Goal: Information Seeking & Learning: Learn about a topic

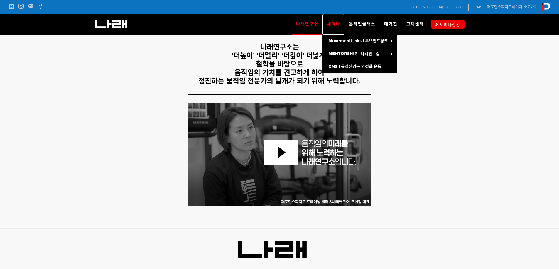
click at [335, 23] on span "세미나" at bounding box center [333, 23] width 13 height 5
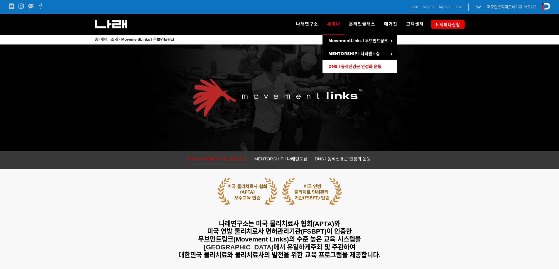
click at [358, 63] on link "DNS l 동적신경근 안정화 운동" at bounding box center [359, 66] width 74 height 13
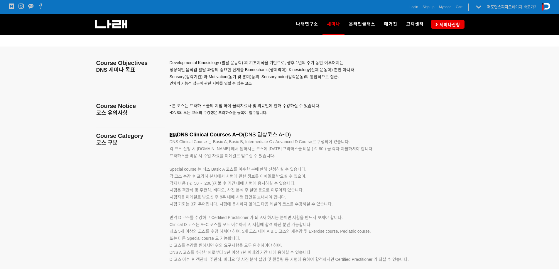
scroll to position [894, 0]
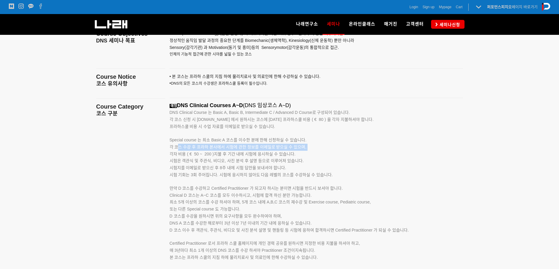
drag, startPoint x: 165, startPoint y: 153, endPoint x: 177, endPoint y: 150, distance: 12.7
click at [177, 150] on div "예정 DNS Clinical Courses A~D (DNS 임상코스 A~D) DNS Clinical Course 는 Basic A, Basic…" at bounding box center [316, 189] width 302 height 172
click at [174, 160] on span "시험은 객관식 및 주관식, 비디오, 사진 분석 후 설명 등으로 이루어져 있습니다." at bounding box center [236, 161] width 134 height 5
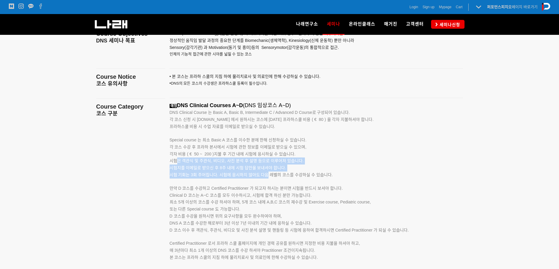
drag, startPoint x: 177, startPoint y: 158, endPoint x: 268, endPoint y: 172, distance: 91.6
click at [268, 172] on div "예정 DNS Clinical Courses A~D (DNS 임상코스 A~D) DNS Clinical Course 는 Basic A, Basic…" at bounding box center [308, 189] width 279 height 172
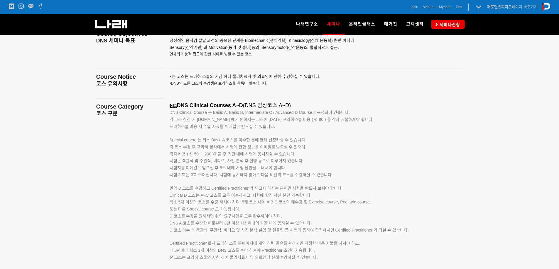
click at [258, 179] on p "시험 기회는 3회 주어집니다. 시험에 응시하지 않아도 다음 레벨의 코스를 수강하실 수 있습니다. 만약 D 코스를 수강하고 Certified P…" at bounding box center [308, 182] width 279 height 21
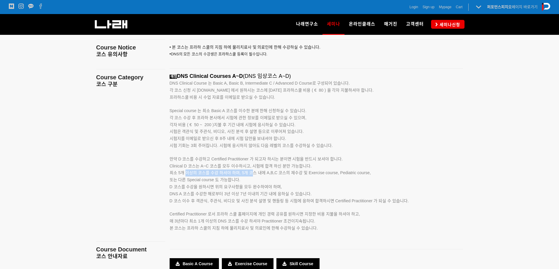
drag, startPoint x: 186, startPoint y: 174, endPoint x: 262, endPoint y: 178, distance: 75.8
click at [257, 177] on p "Clinical D 코스는 A~C 코스를 모두 이수하시고, 시험에 합격 하신 분만 가능합니다. 최소 5개 이상의 코스를 수강 하셔야 하며, 5…" at bounding box center [308, 184] width 279 height 42
click at [286, 185] on p "Clinical D 코스는 A~C 코스를 모두 이수하시고, 시험에 합격 하신 분만 가능합니다. 최소 5개 이상의 코스를 수강 하셔야 하며, 5…" at bounding box center [308, 184] width 279 height 42
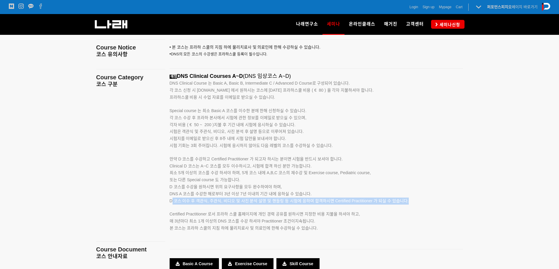
drag, startPoint x: 173, startPoint y: 201, endPoint x: 287, endPoint y: 211, distance: 115.0
click at [287, 211] on div "예정 DNS Clinical Courses A~D (DNS 임상코스 A~D) DNS Clinical Course 는 Basic A, Basic…" at bounding box center [308, 159] width 279 height 172
click at [306, 210] on p "Certified Practitioner 로서 프라하 스쿨 홈페이지에 개인 경력 공유를 원하시면 지정한 비용 지불을 하셔야 하고, 매 3년마다…" at bounding box center [308, 215] width 279 height 21
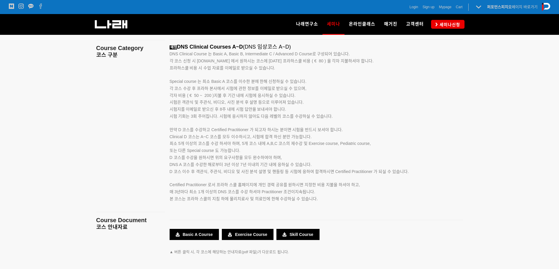
scroll to position [1040, 0]
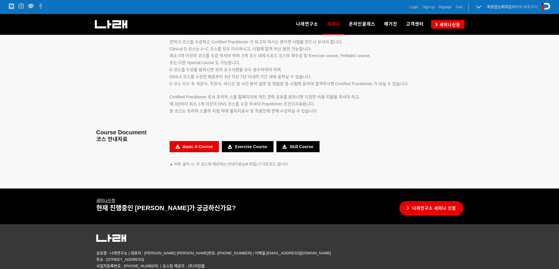
click at [191, 147] on link "Basic A Course" at bounding box center [193, 146] width 49 height 11
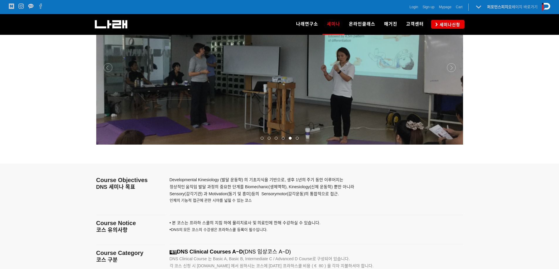
scroll to position [659, 0]
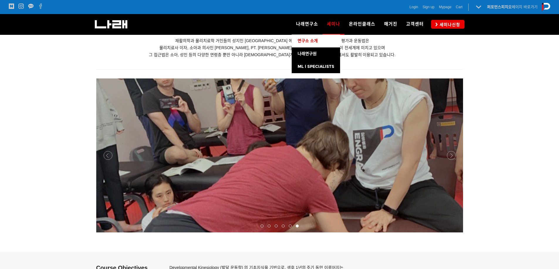
click at [307, 43] on span "연구소 소개" at bounding box center [307, 40] width 20 height 5
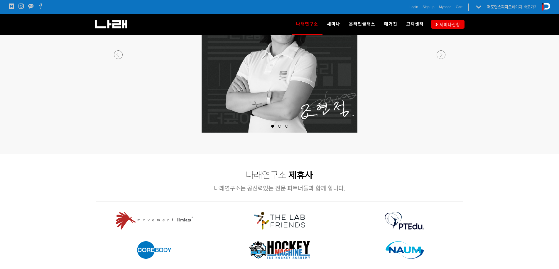
scroll to position [689, 0]
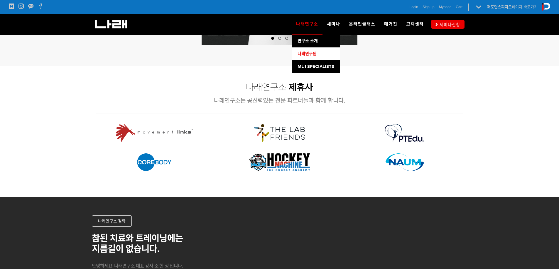
click at [316, 54] on span "나래연구원" at bounding box center [306, 53] width 19 height 5
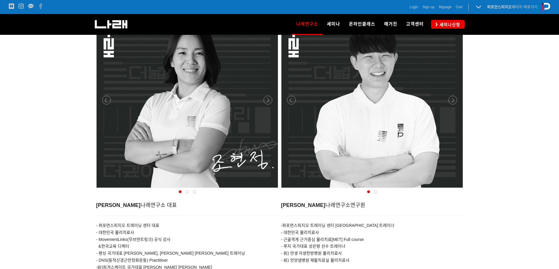
scroll to position [240, 0]
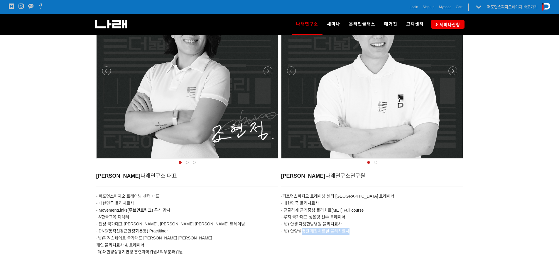
drag, startPoint x: 351, startPoint y: 233, endPoint x: 274, endPoint y: 233, distance: 77.1
click at [274, 233] on div "조현정 나래연구소 대표 - 퍼포먼스피지오 트레이닝 센터 대표 - 대한민국 물리치료사 - MovementLinks(무브먼트링크) 공식 강사 & …" at bounding box center [279, 214] width 369 height 96
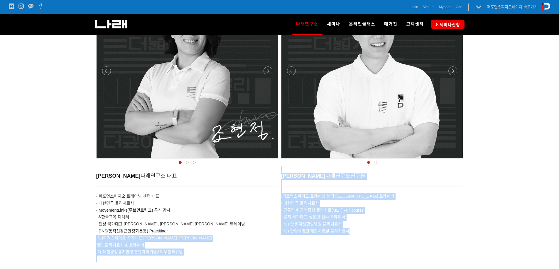
click at [316, 228] on p "- 前) 안양샘병원 재활치료실 물리치료사" at bounding box center [372, 231] width 182 height 7
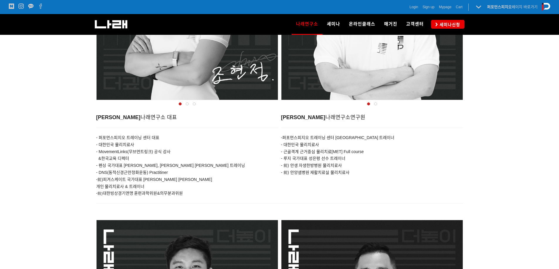
scroll to position [211, 0]
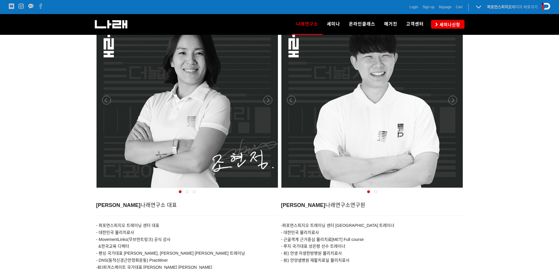
click at [271, 190] on div at bounding box center [187, 190] width 185 height 0
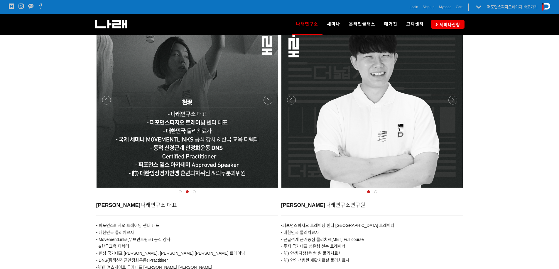
click at [270, 190] on div at bounding box center [187, 190] width 185 height 0
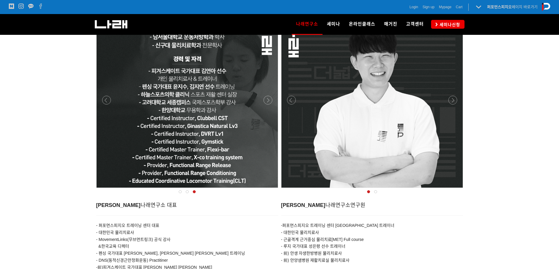
click at [270, 190] on div at bounding box center [187, 190] width 185 height 0
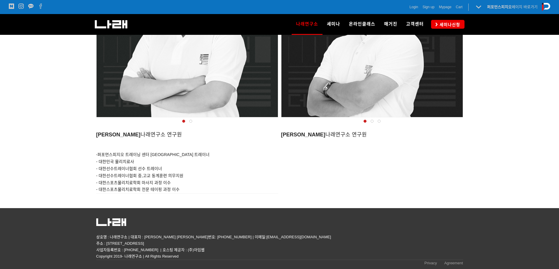
scroll to position [525, 0]
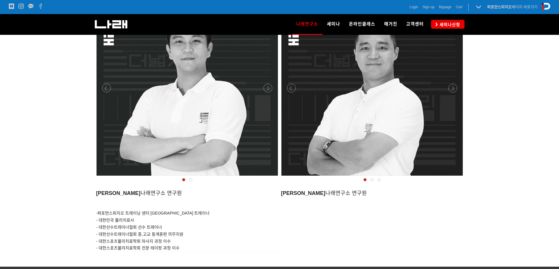
click at [372, 178] on div at bounding box center [371, 180] width 7 height 6
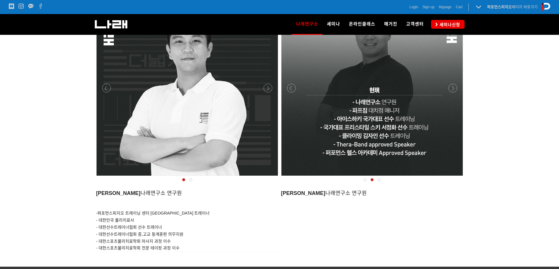
scroll to position [466, 0]
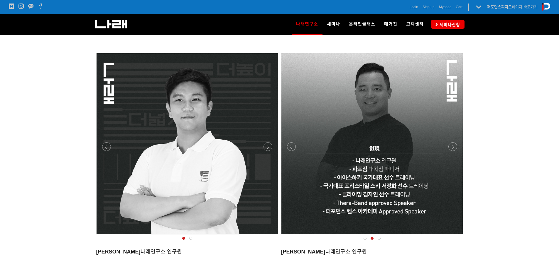
click at [379, 238] on span at bounding box center [378, 238] width 3 height 3
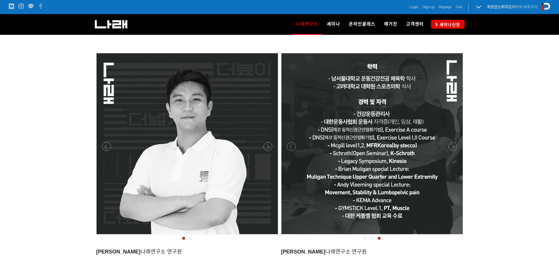
click at [190, 237] on div at bounding box center [190, 239] width 7 height 6
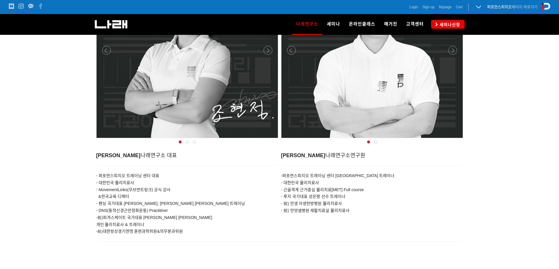
scroll to position [231, 0]
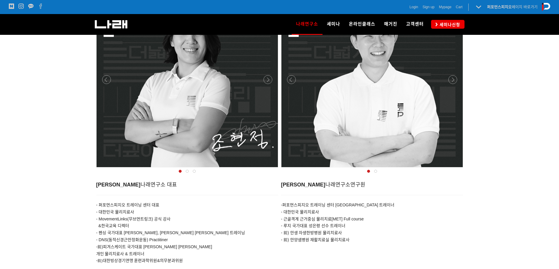
click at [189, 172] on div at bounding box center [187, 172] width 7 height 6
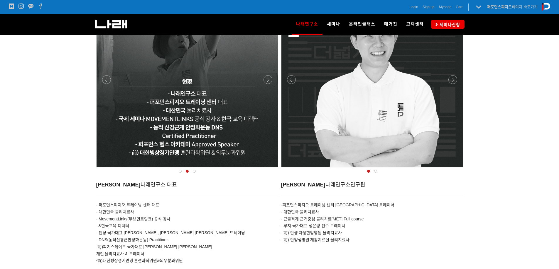
scroll to position [202, 0]
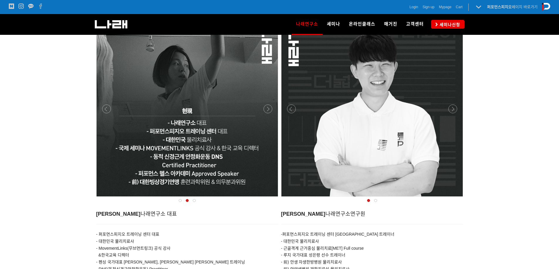
click at [198, 201] on div at bounding box center [187, 202] width 185 height 8
click at [196, 201] on div at bounding box center [194, 201] width 7 height 6
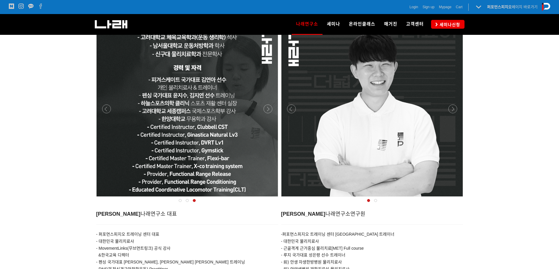
scroll to position [173, 0]
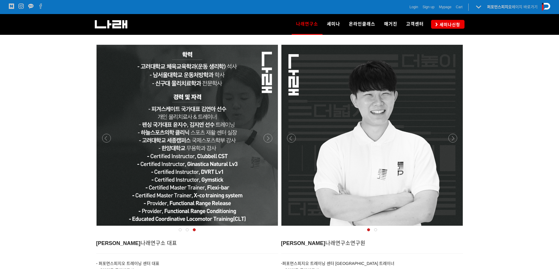
click at [376, 229] on span at bounding box center [375, 230] width 3 height 3
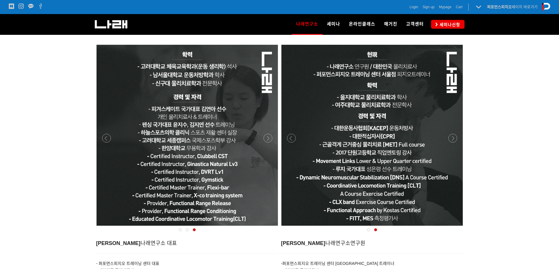
scroll to position [0, 0]
